Goal: Information Seeking & Learning: Learn about a topic

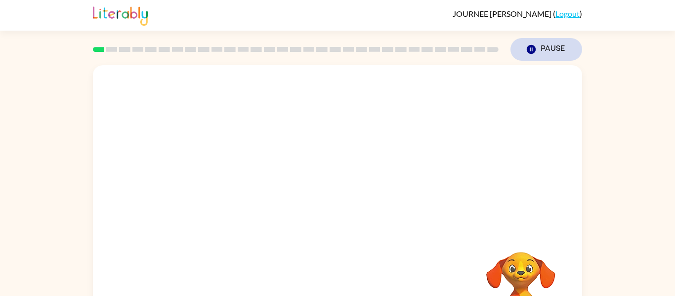
click at [538, 52] on button "Pause Pause" at bounding box center [547, 49] width 72 height 23
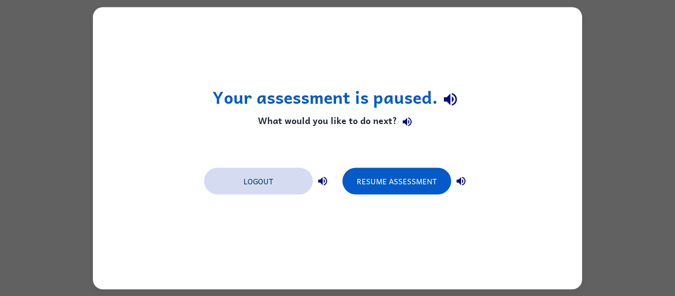
click at [243, 190] on button "Logout" at bounding box center [258, 181] width 109 height 27
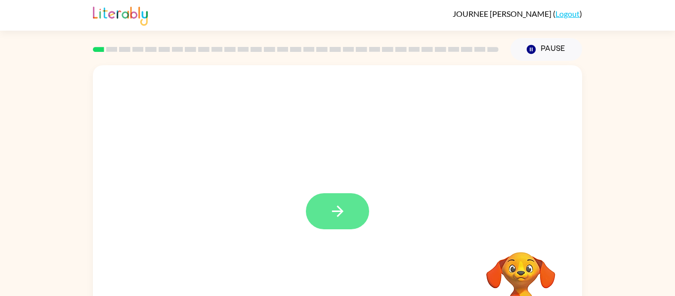
click at [347, 227] on button "button" at bounding box center [337, 211] width 63 height 36
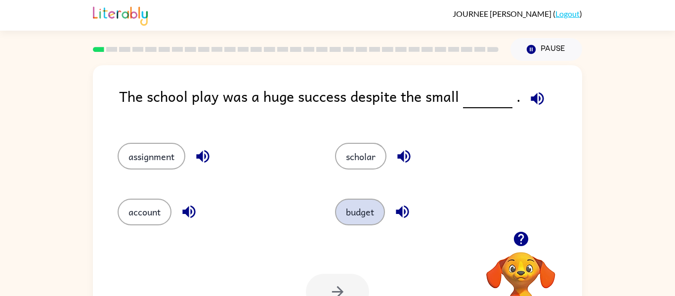
click at [365, 203] on button "budget" at bounding box center [360, 212] width 50 height 27
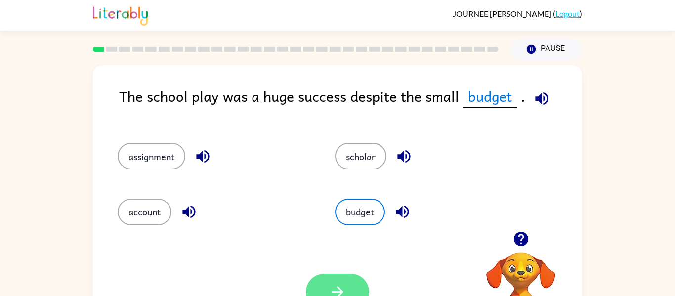
click at [329, 291] on icon "button" at bounding box center [337, 291] width 17 height 17
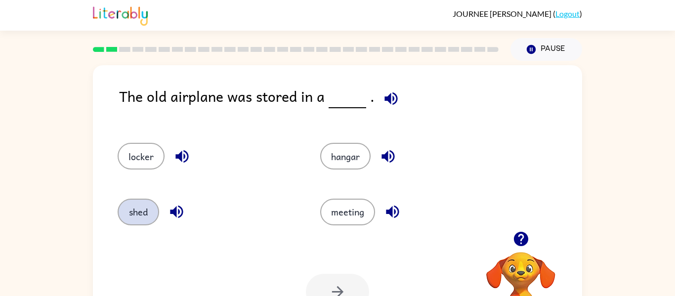
click at [151, 209] on button "shed" at bounding box center [139, 212] width 42 height 27
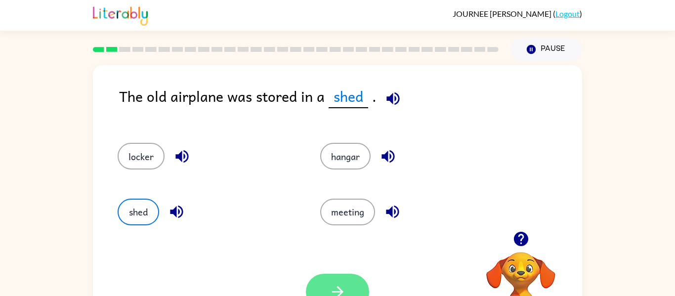
click at [349, 286] on button "button" at bounding box center [337, 292] width 63 height 36
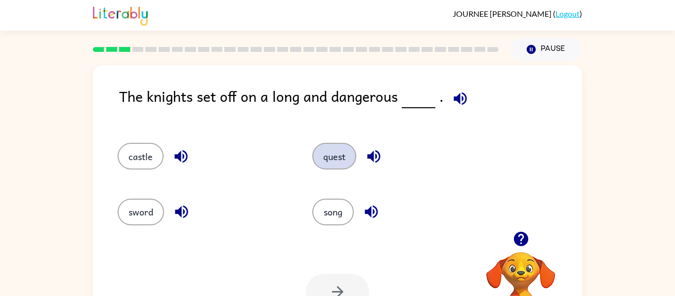
click at [344, 164] on button "quest" at bounding box center [334, 156] width 44 height 27
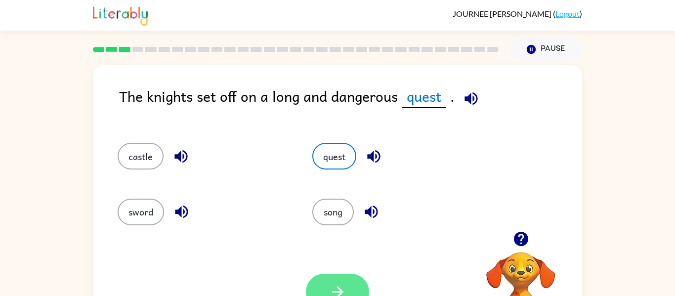
click at [336, 287] on icon "button" at bounding box center [337, 291] width 17 height 17
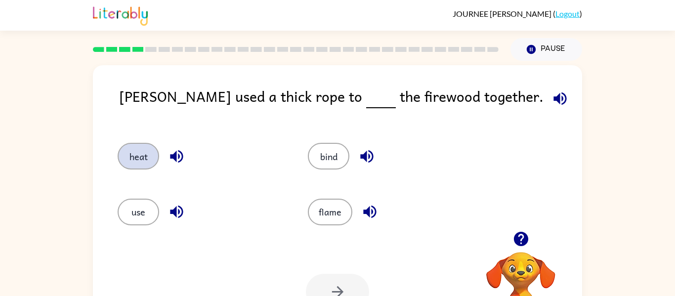
click at [149, 159] on button "heat" at bounding box center [139, 156] width 42 height 27
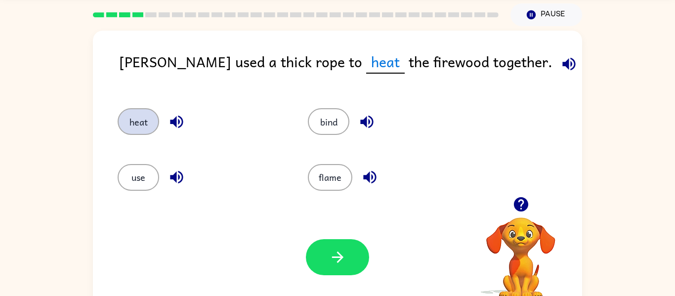
scroll to position [37, 0]
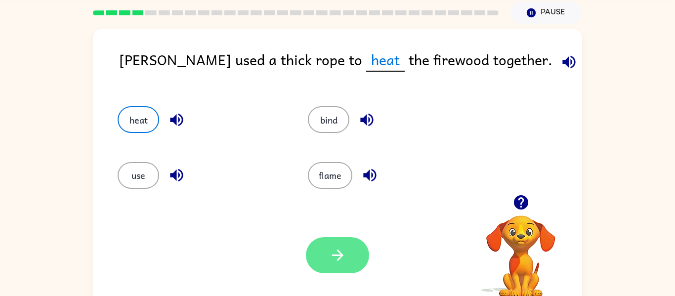
click at [340, 262] on icon "button" at bounding box center [337, 255] width 17 height 17
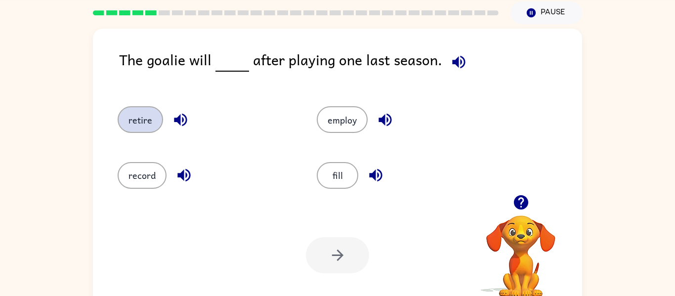
click at [131, 132] on button "retire" at bounding box center [140, 119] width 45 height 27
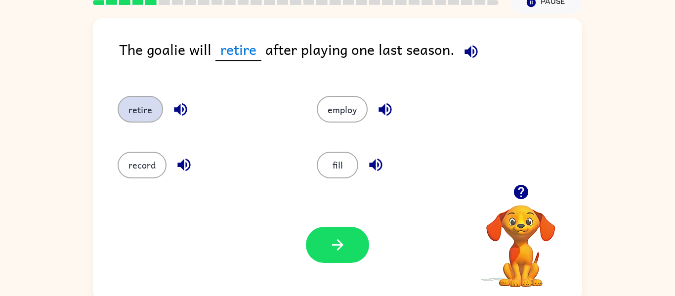
scroll to position [46, 0]
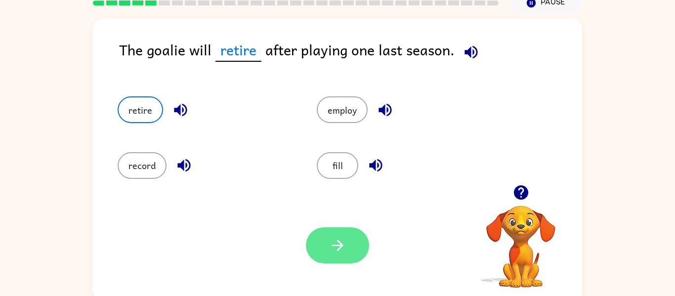
click at [352, 239] on button "button" at bounding box center [337, 245] width 63 height 36
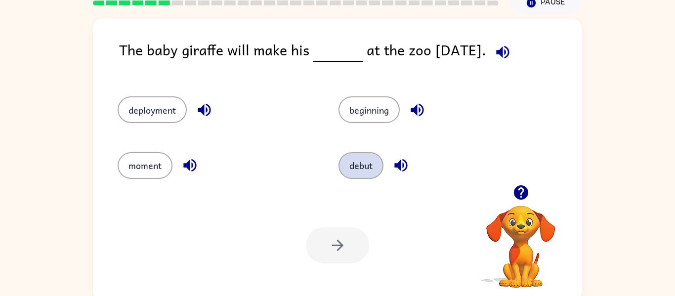
click at [362, 158] on button "debut" at bounding box center [361, 165] width 45 height 27
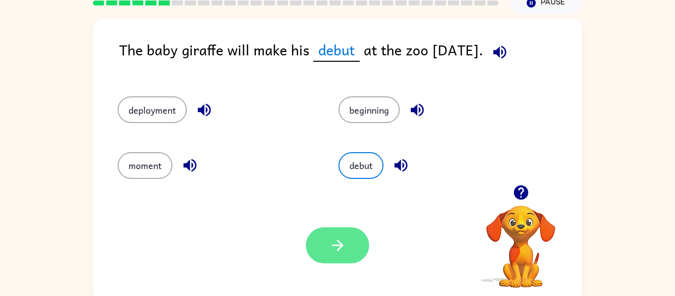
click at [338, 243] on icon "button" at bounding box center [337, 245] width 17 height 17
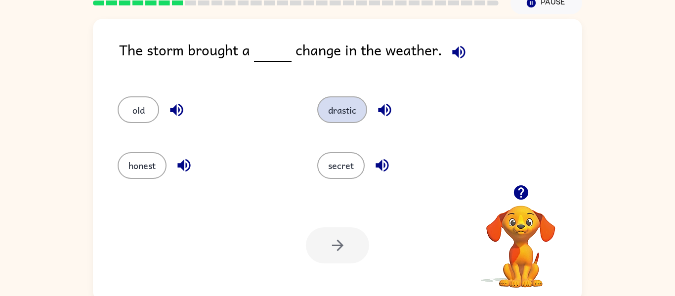
click at [344, 111] on button "drastic" at bounding box center [342, 109] width 50 height 27
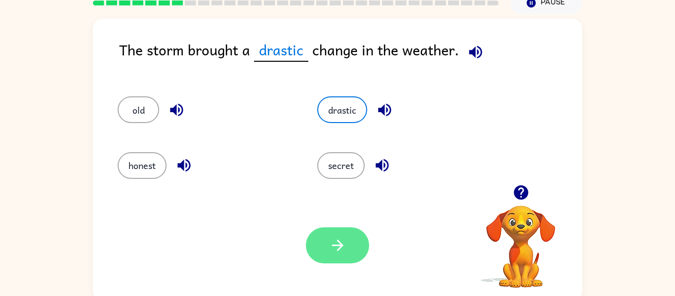
click at [352, 250] on button "button" at bounding box center [337, 245] width 63 height 36
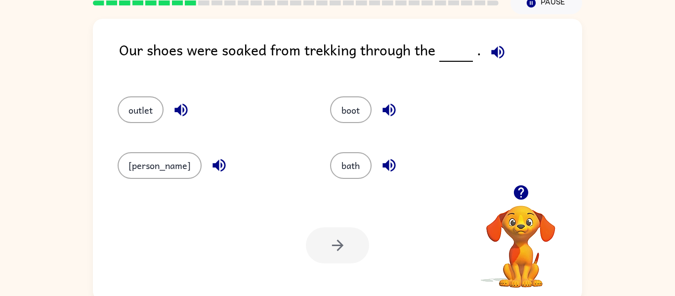
click at [80, 140] on div "Our shoes were soaked from trekking through the . outlet boot marsh bath Your b…" at bounding box center [337, 157] width 675 height 287
click at [351, 163] on button "bath" at bounding box center [351, 165] width 42 height 27
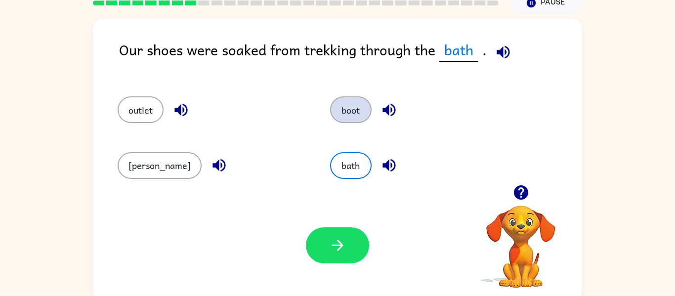
click at [330, 114] on button "boot" at bounding box center [351, 109] width 42 height 27
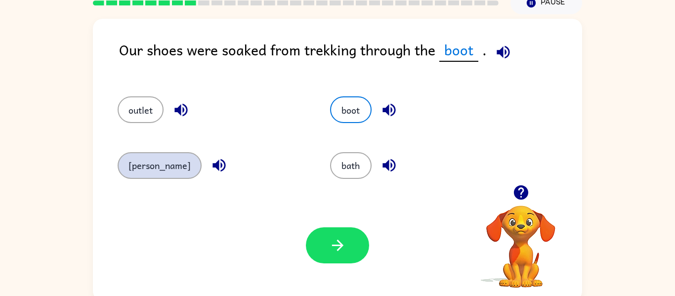
click at [143, 155] on button "marsh" at bounding box center [160, 165] width 84 height 27
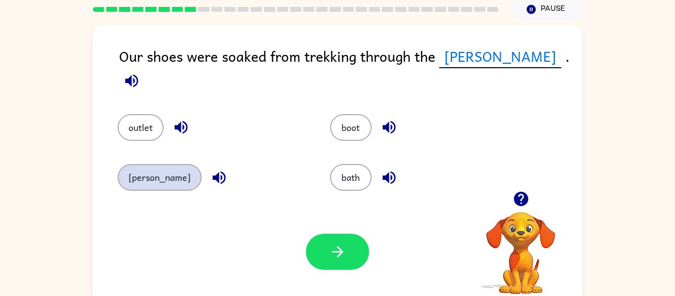
scroll to position [39, 0]
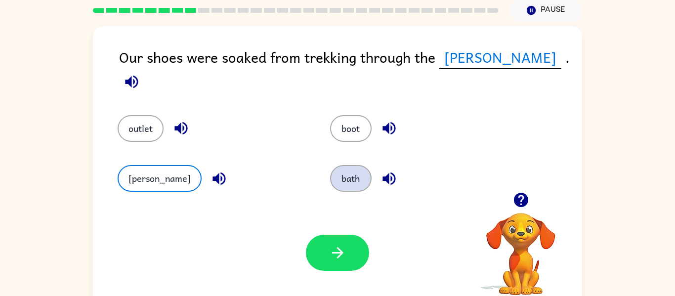
click at [345, 172] on button "bath" at bounding box center [351, 178] width 42 height 27
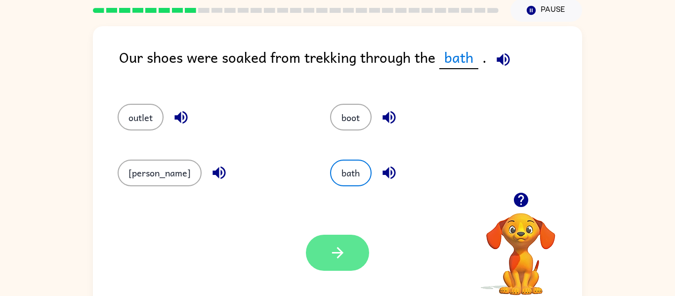
click at [341, 264] on button "button" at bounding box center [337, 253] width 63 height 36
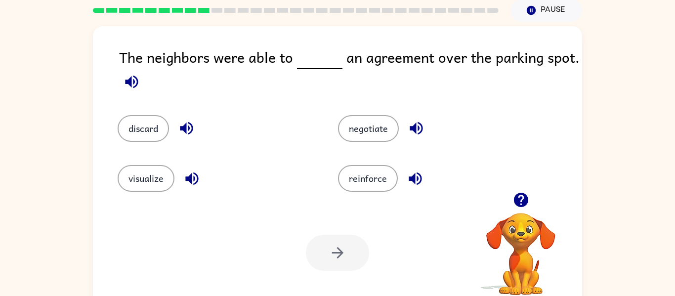
click at [342, 224] on div "Your browser must support playing .mp4 files to use Literably. Please try using…" at bounding box center [337, 252] width 489 height 111
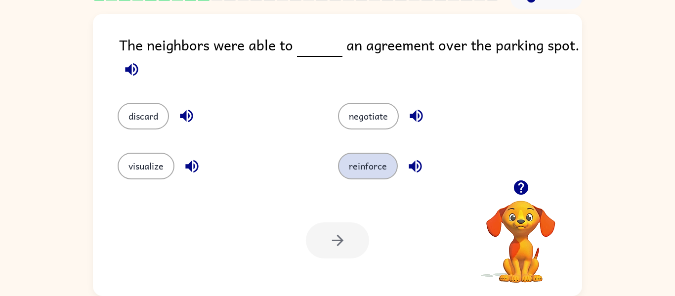
click at [378, 170] on button "reinforce" at bounding box center [368, 166] width 60 height 27
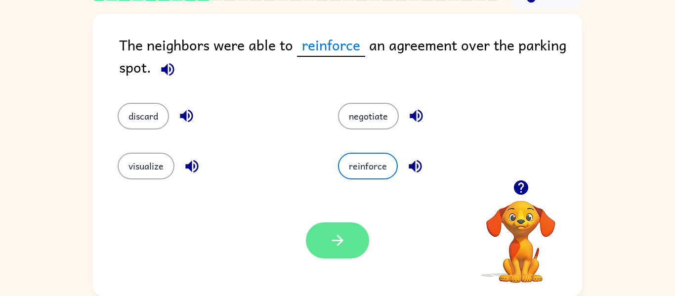
click at [340, 240] on icon "button" at bounding box center [337, 240] width 11 height 11
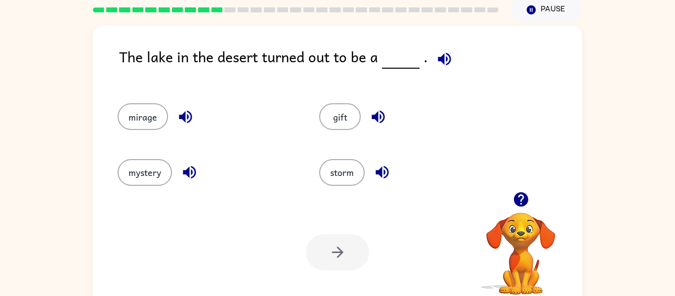
scroll to position [0, 0]
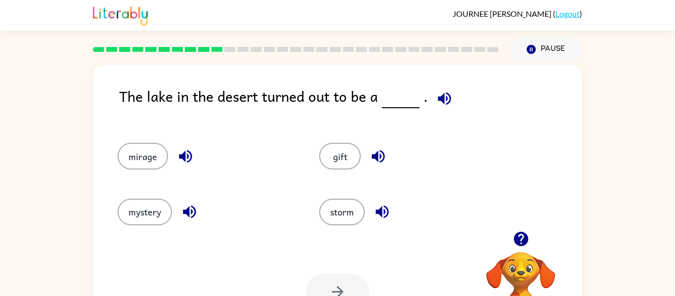
click at [70, 240] on div "The lake in the desert turned out to be a . mirage gift mystery storm Your brow…" at bounding box center [337, 204] width 675 height 287
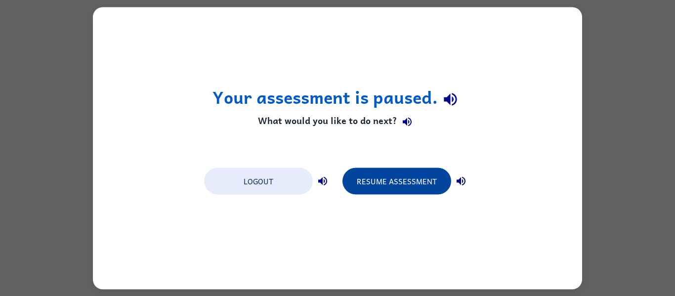
click at [395, 188] on button "Resume Assessment" at bounding box center [397, 181] width 109 height 27
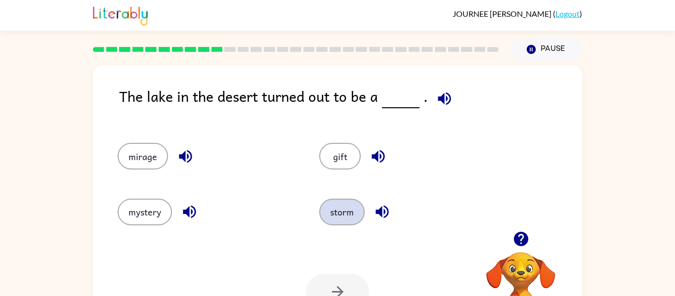
click at [343, 218] on button "storm" at bounding box center [341, 212] width 45 height 27
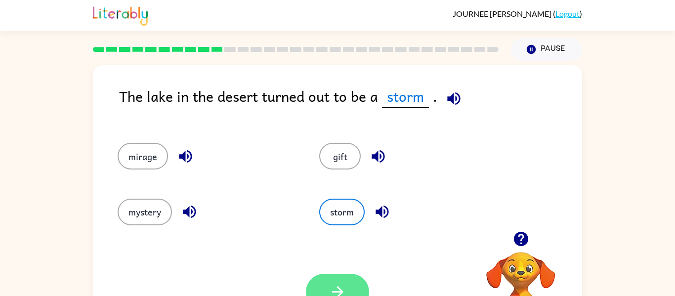
click at [361, 286] on button "button" at bounding box center [337, 292] width 63 height 36
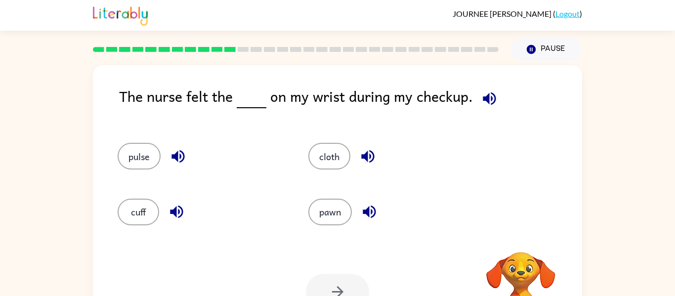
click at [68, 239] on div "The nurse felt the on my wrist during my checkup. pulse cloth cuff pawn Your br…" at bounding box center [337, 204] width 675 height 287
click at [131, 223] on button "cuff" at bounding box center [139, 212] width 42 height 27
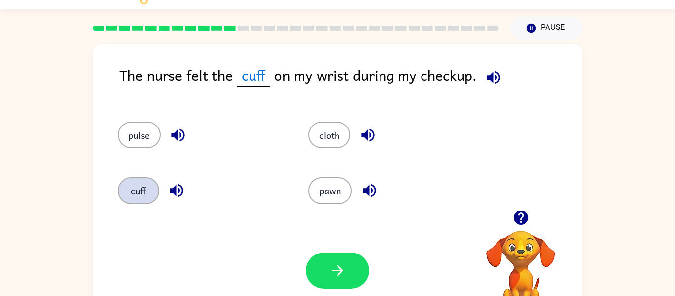
scroll to position [51, 0]
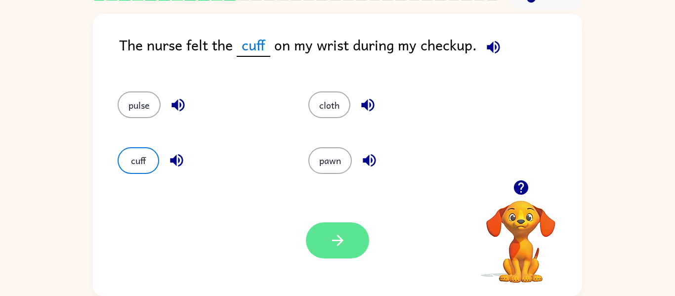
click at [338, 244] on icon "button" at bounding box center [337, 240] width 17 height 17
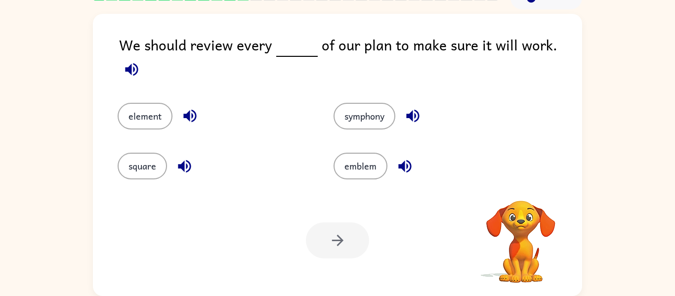
scroll to position [0, 0]
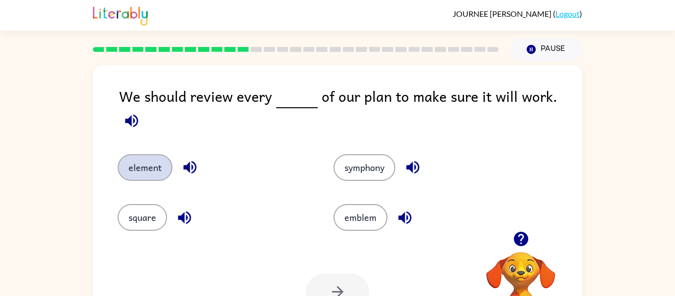
click at [145, 159] on button "element" at bounding box center [145, 167] width 55 height 27
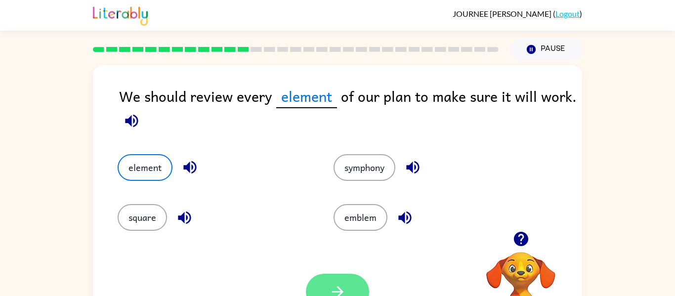
click at [349, 283] on button "button" at bounding box center [337, 292] width 63 height 36
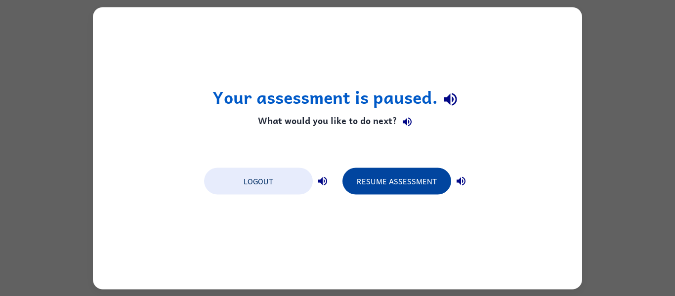
click at [382, 188] on button "Resume Assessment" at bounding box center [397, 181] width 109 height 27
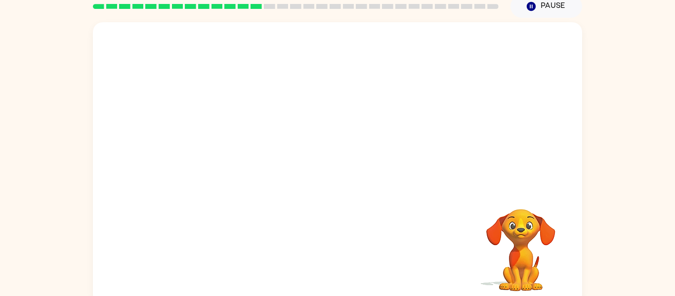
scroll to position [44, 0]
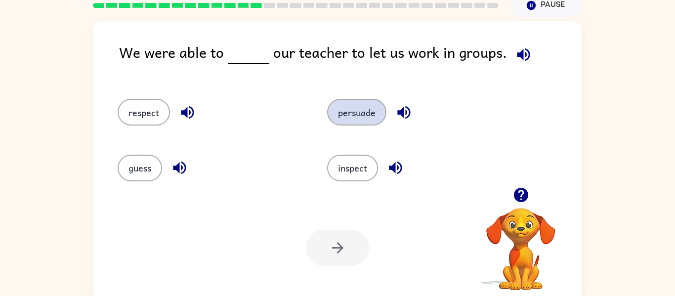
click at [377, 118] on button "persuade" at bounding box center [356, 112] width 59 height 27
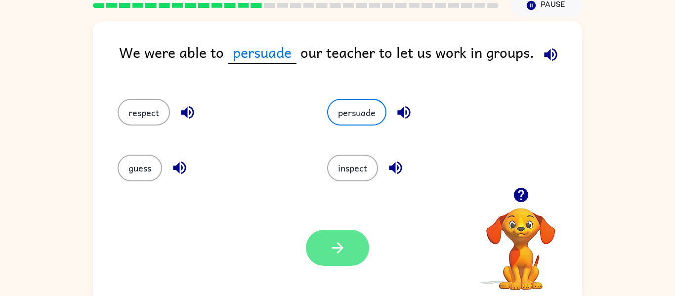
click at [334, 255] on icon "button" at bounding box center [337, 247] width 17 height 17
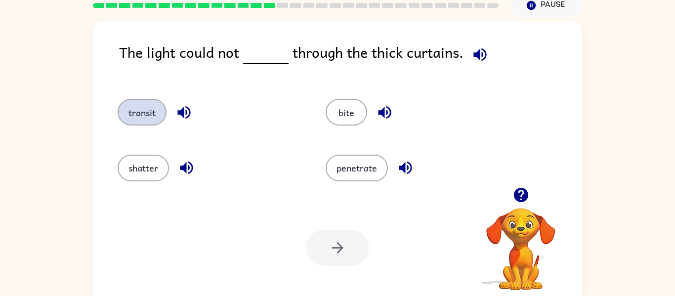
click at [143, 117] on button "transit" at bounding box center [142, 112] width 49 height 27
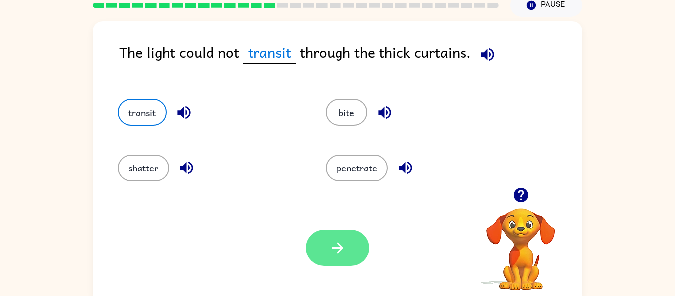
click at [353, 236] on button "button" at bounding box center [337, 248] width 63 height 36
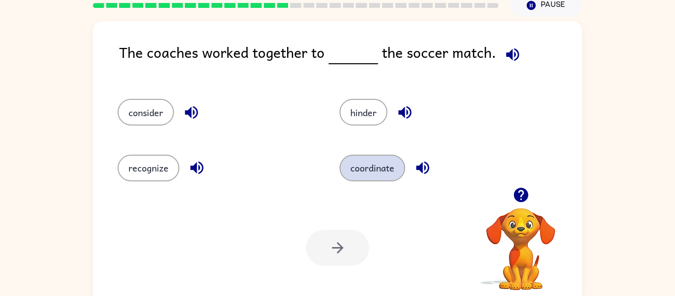
click at [379, 180] on button "coordinate" at bounding box center [373, 168] width 66 height 27
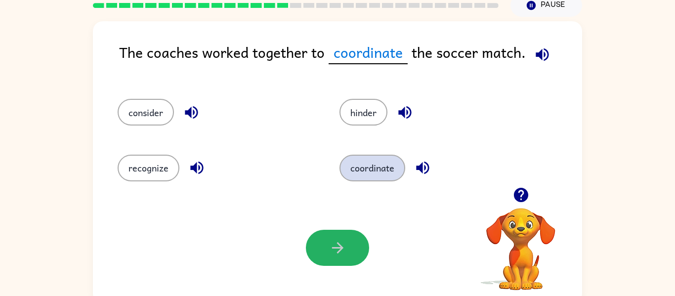
scroll to position [51, 0]
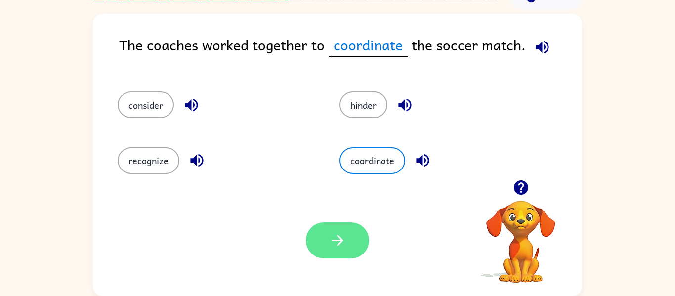
click at [337, 249] on icon "button" at bounding box center [337, 240] width 17 height 17
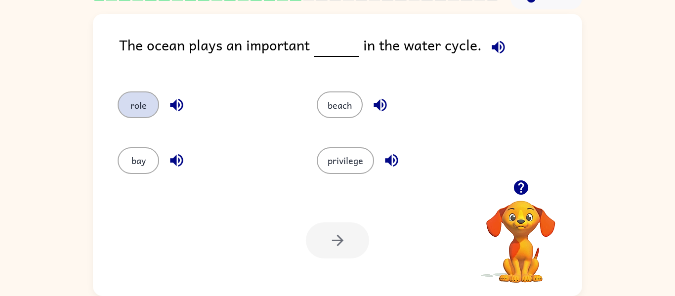
click at [135, 114] on button "role" at bounding box center [139, 104] width 42 height 27
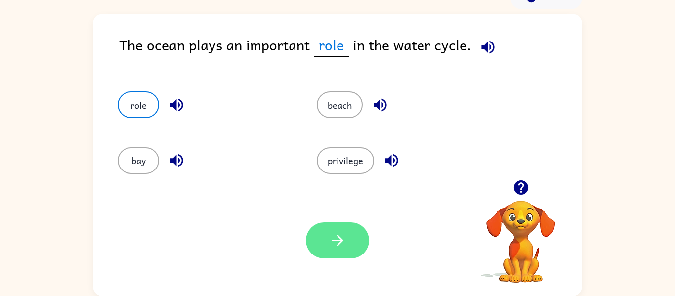
click at [342, 245] on icon "button" at bounding box center [337, 240] width 17 height 17
